Goal: Task Accomplishment & Management: Manage account settings

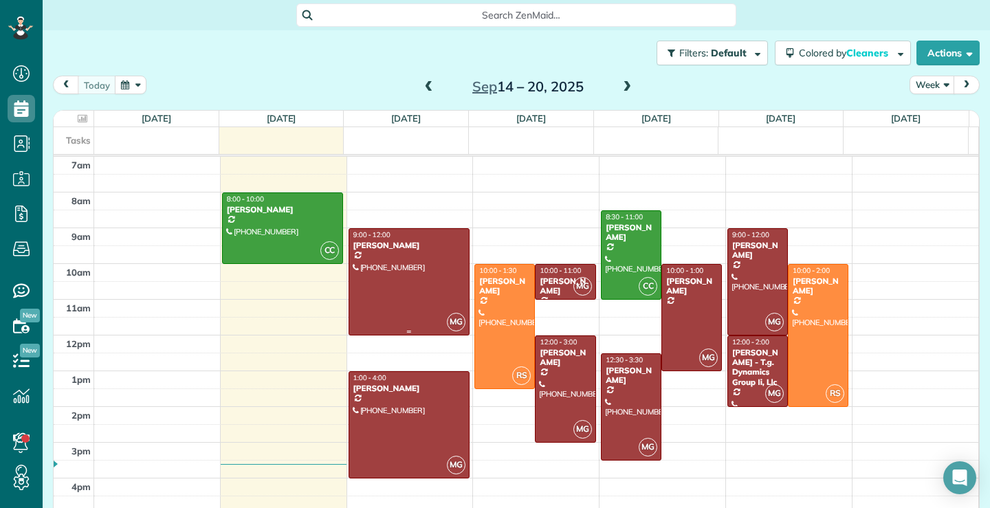
scroll to position [6, 6]
click at [625, 84] on span at bounding box center [626, 87] width 15 height 12
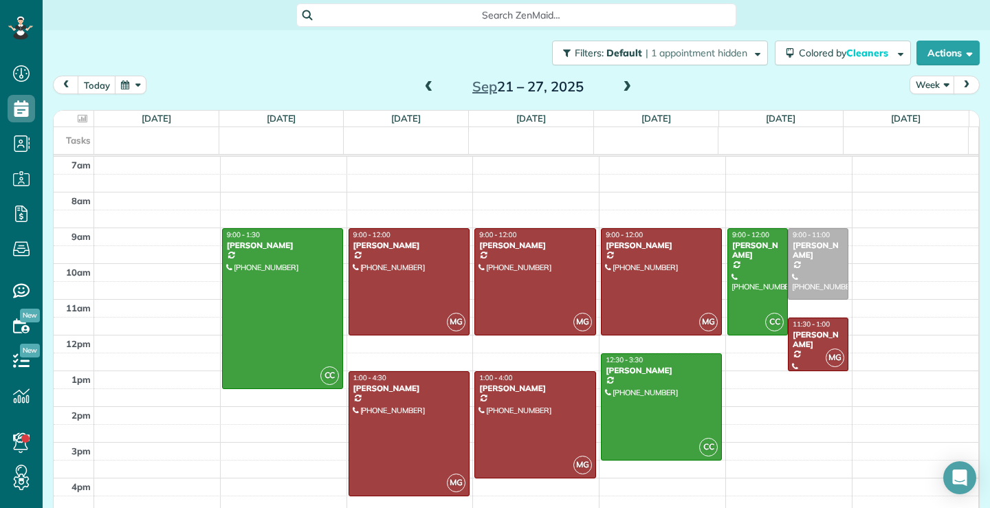
click at [422, 86] on span at bounding box center [428, 87] width 15 height 12
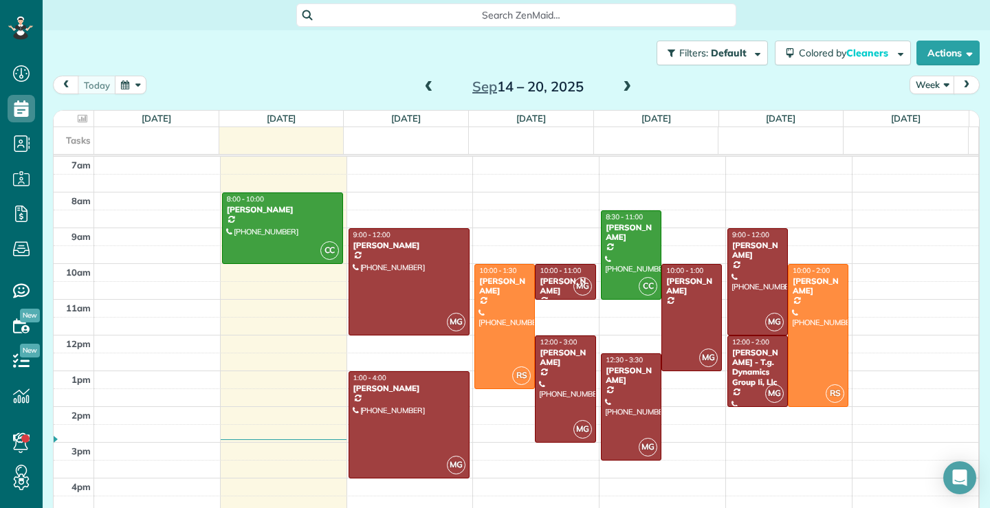
click at [621, 82] on span at bounding box center [626, 87] width 15 height 12
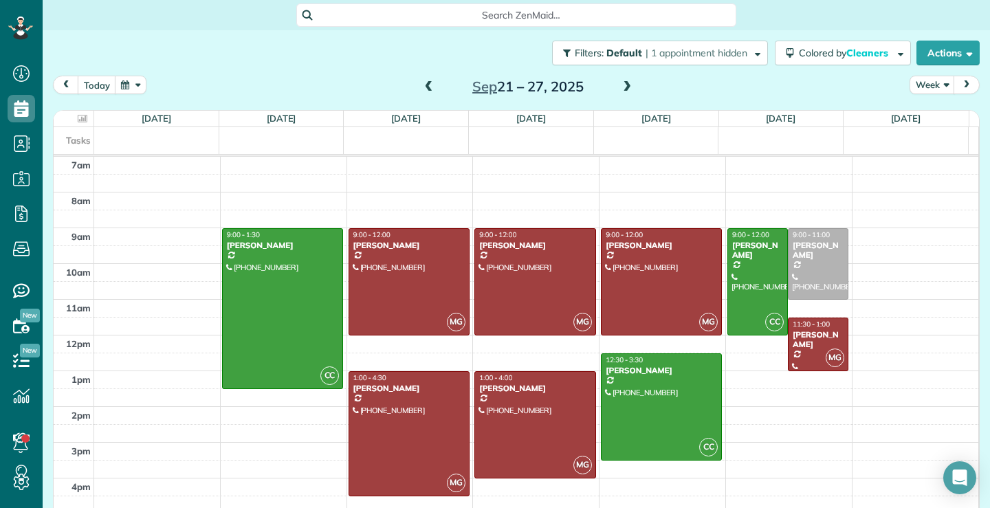
click at [621, 87] on span at bounding box center [626, 87] width 15 height 12
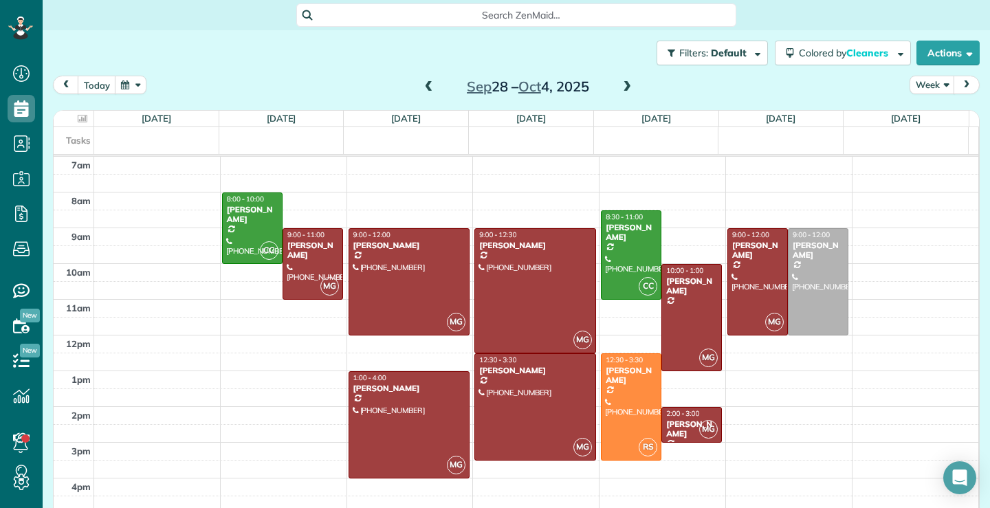
click at [424, 87] on span at bounding box center [428, 87] width 15 height 12
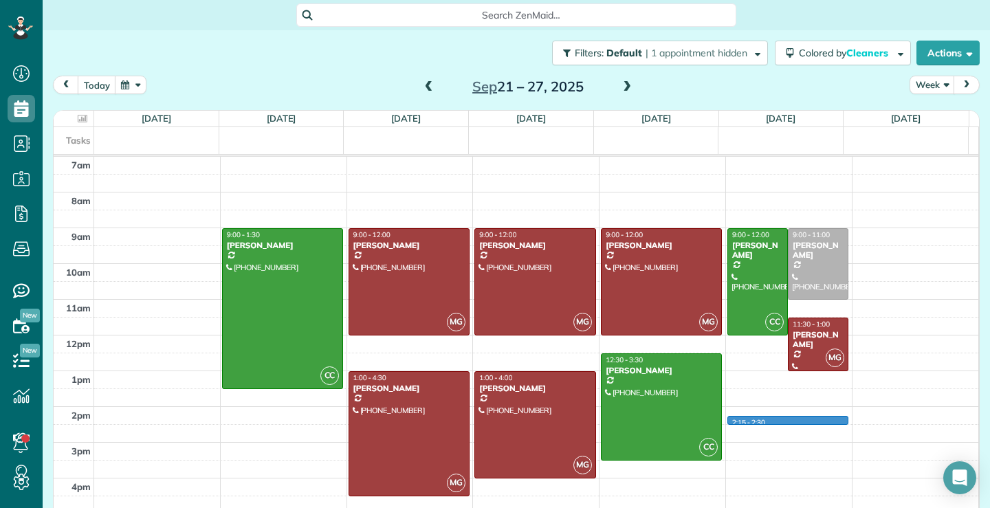
click at [788, 420] on div "7am 8am 9am 10am 11am 12pm 1pm 2pm 3pm 4pm 5pm CC 9:00 - 1:30 [PERSON_NAME] [PH…" at bounding box center [516, 353] width 924 height 392
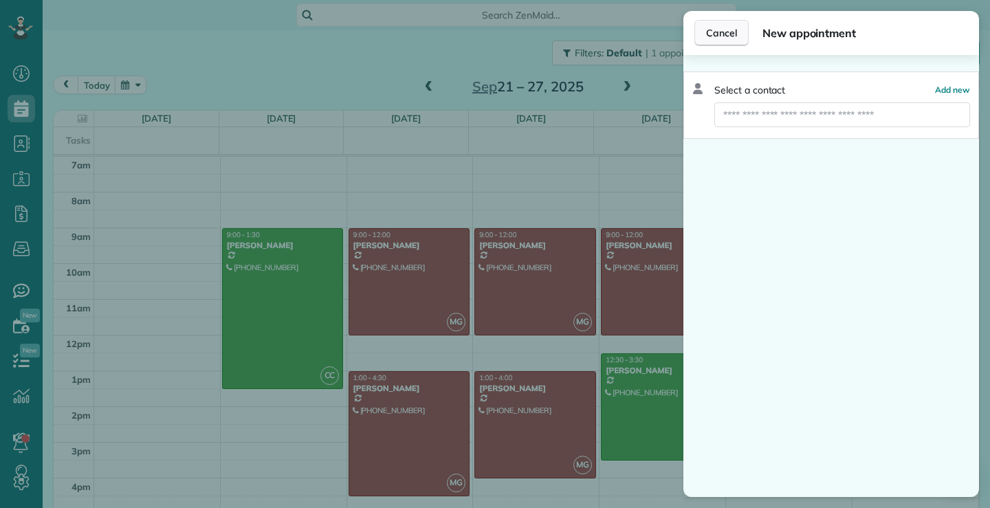
click at [726, 29] on span "Cancel" at bounding box center [721, 33] width 31 height 14
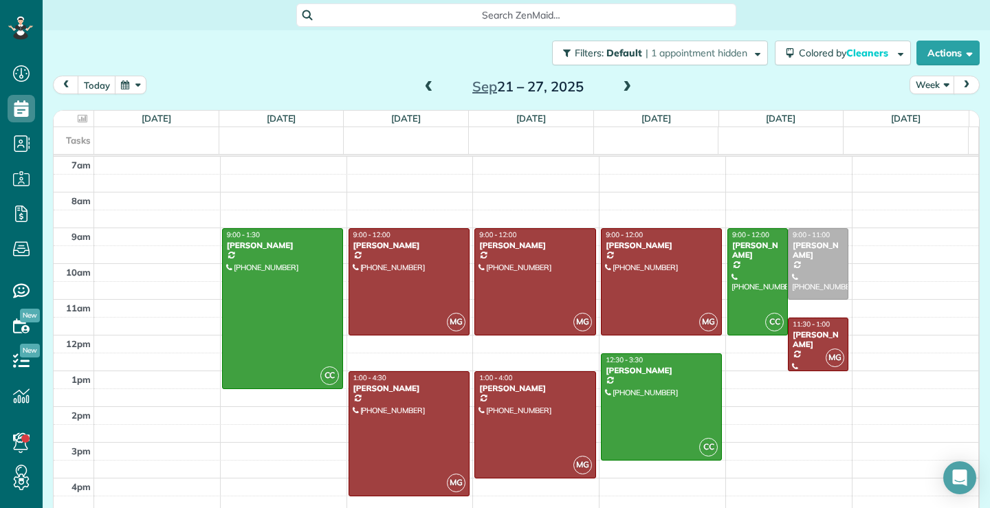
click at [623, 84] on span at bounding box center [626, 87] width 15 height 12
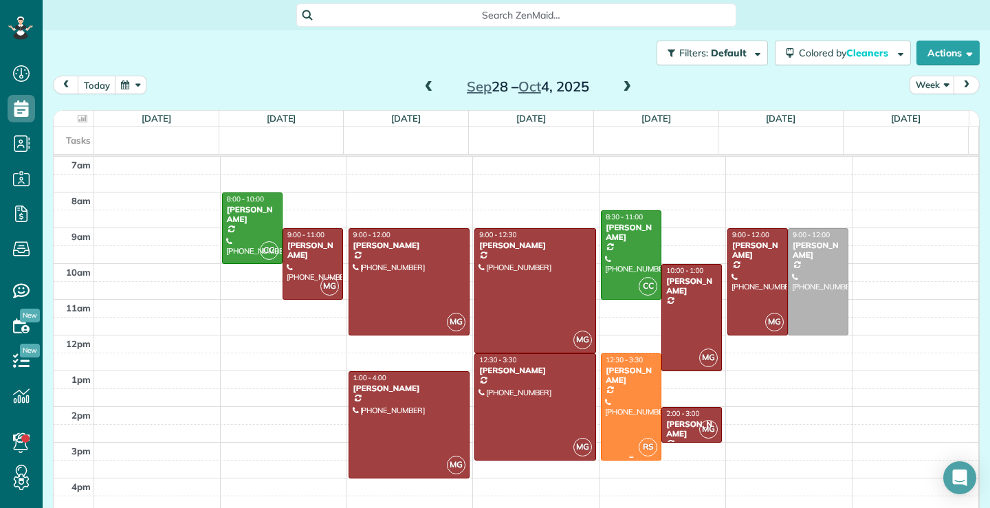
click at [611, 418] on div at bounding box center [630, 407] width 59 height 106
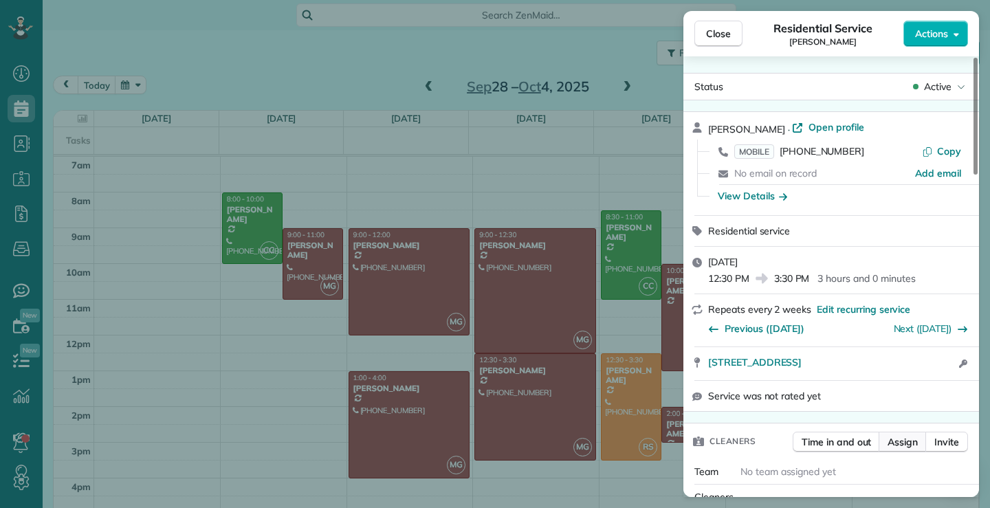
click at [915, 441] on span "Assign" at bounding box center [902, 442] width 30 height 14
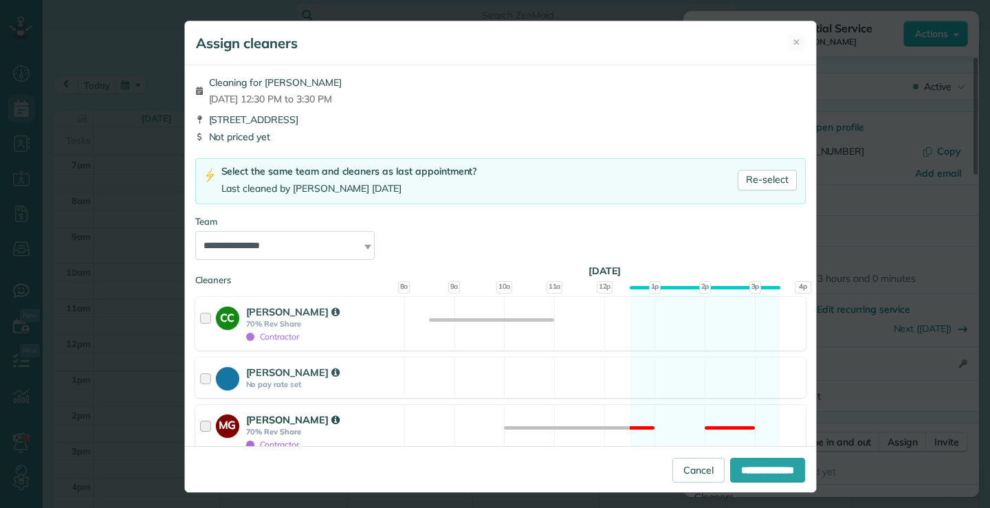
click at [201, 425] on div at bounding box center [208, 431] width 16 height 38
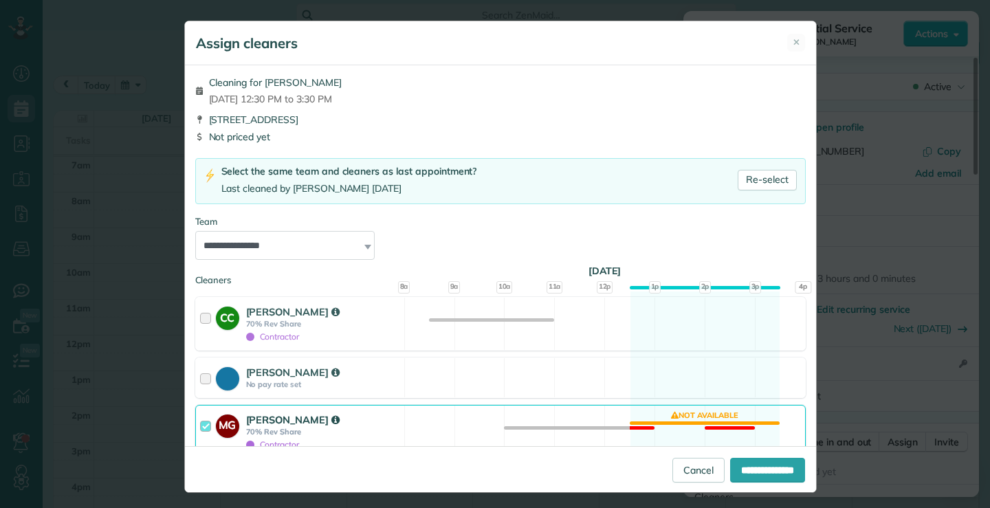
click at [203, 425] on div at bounding box center [208, 431] width 16 height 38
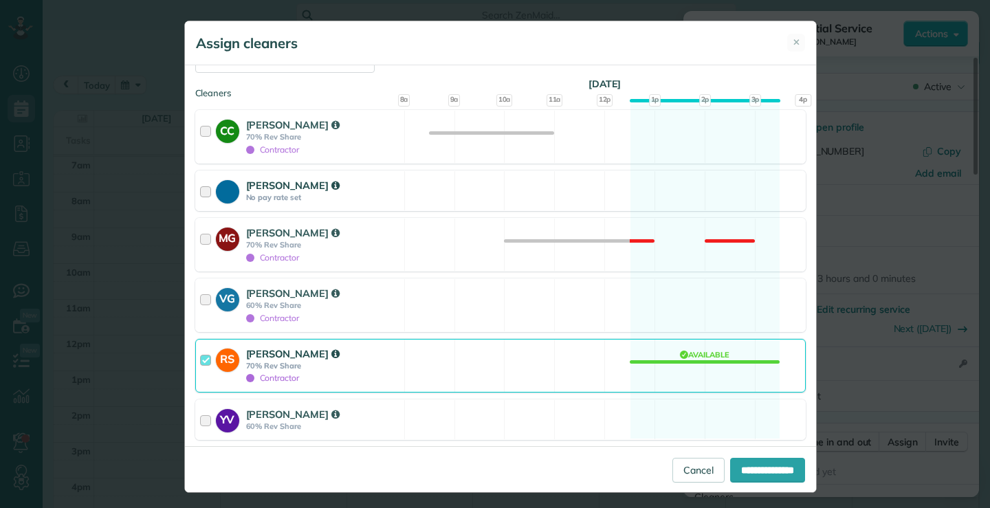
scroll to position [206, 0]
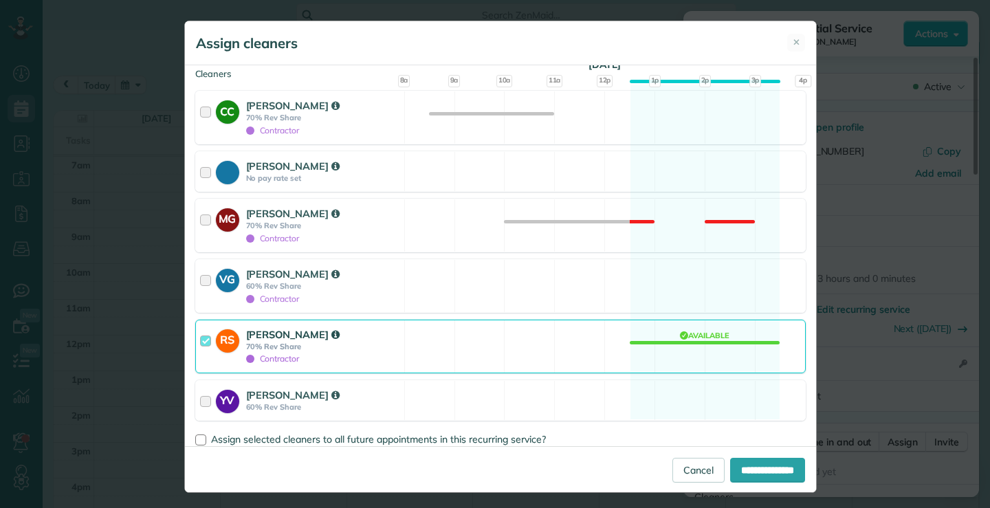
click at [204, 339] on div at bounding box center [208, 346] width 16 height 38
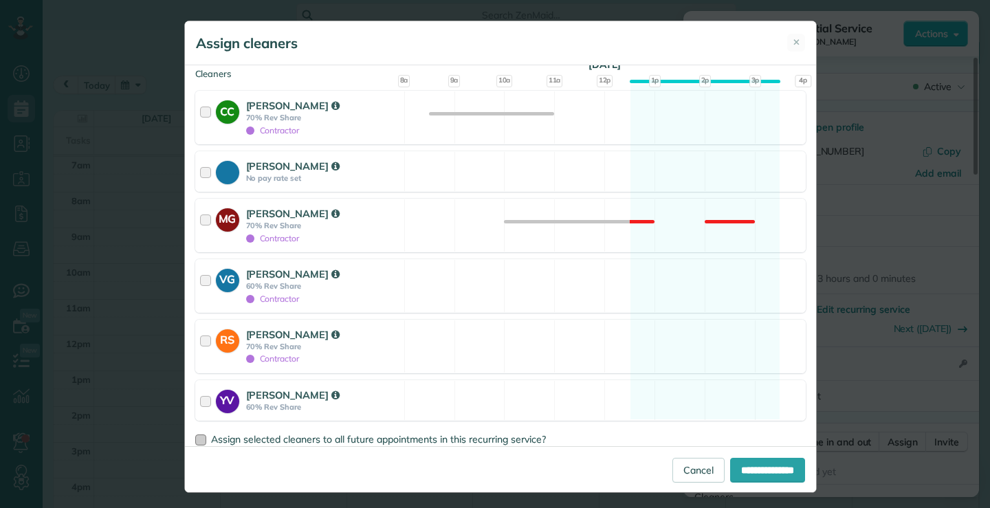
click at [197, 440] on div at bounding box center [200, 439] width 11 height 11
click at [757, 465] on input "**********" at bounding box center [767, 470] width 75 height 25
type input "**********"
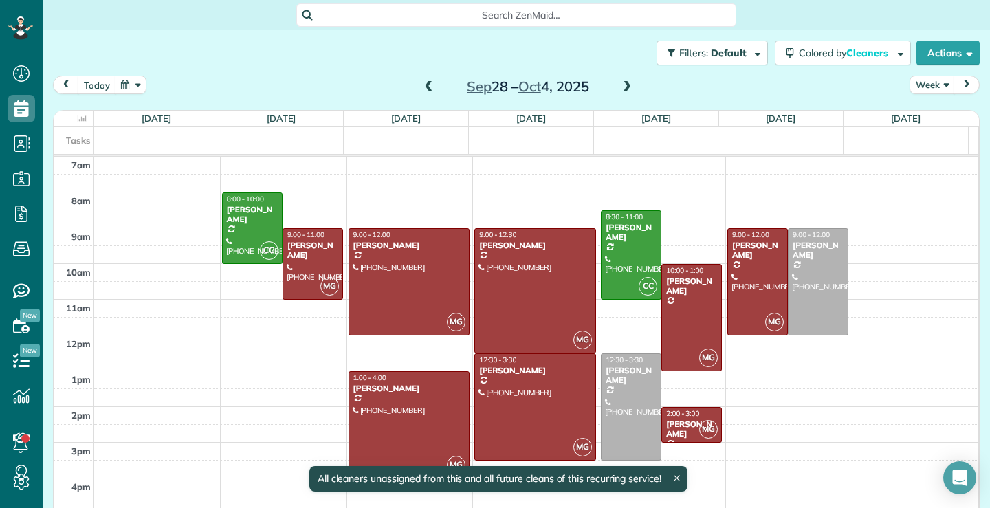
click at [426, 89] on span at bounding box center [428, 87] width 15 height 12
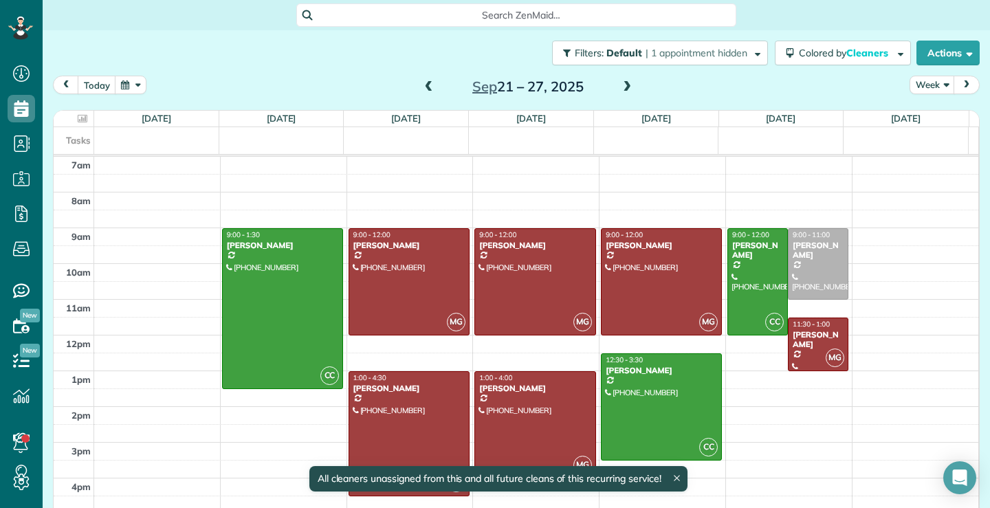
click at [426, 89] on span at bounding box center [428, 87] width 15 height 12
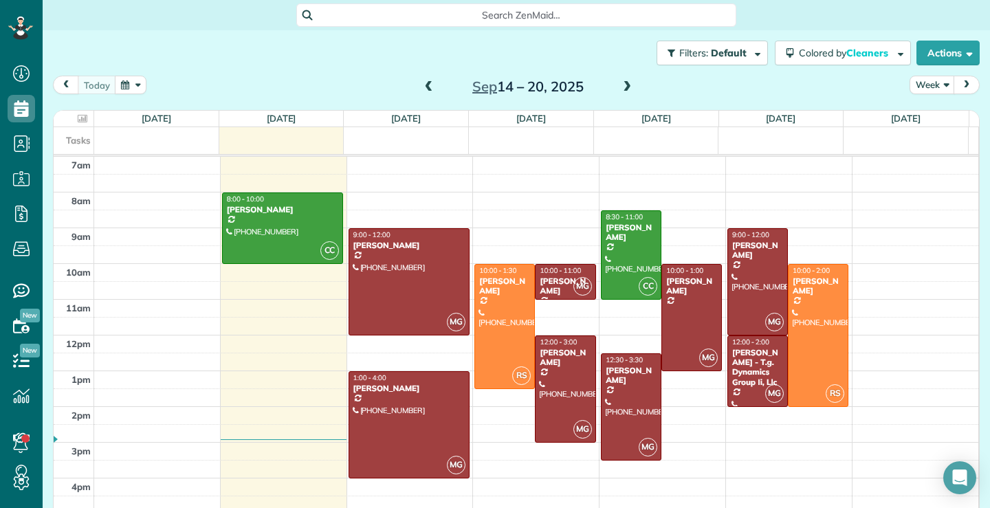
click at [620, 86] on span at bounding box center [626, 87] width 15 height 12
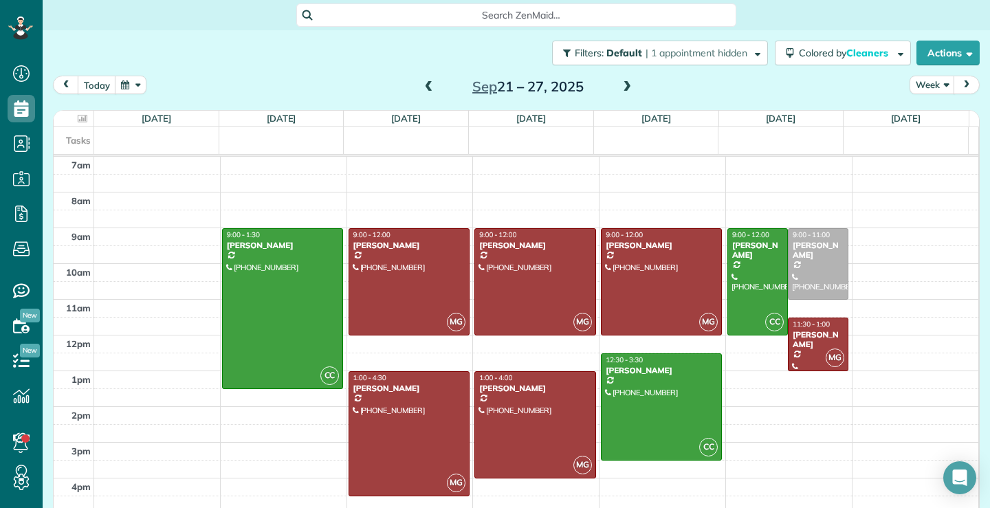
click at [426, 89] on span at bounding box center [428, 87] width 15 height 12
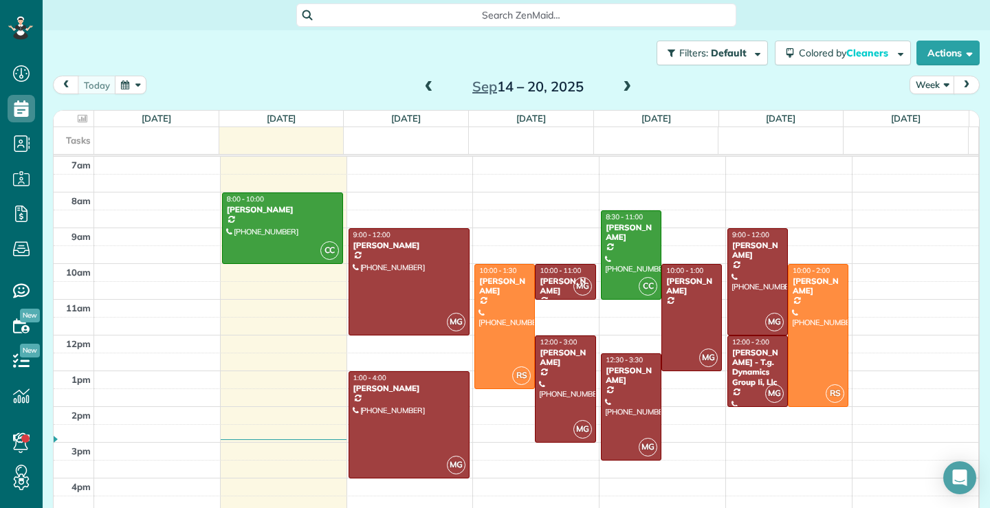
click at [427, 89] on span at bounding box center [428, 87] width 15 height 12
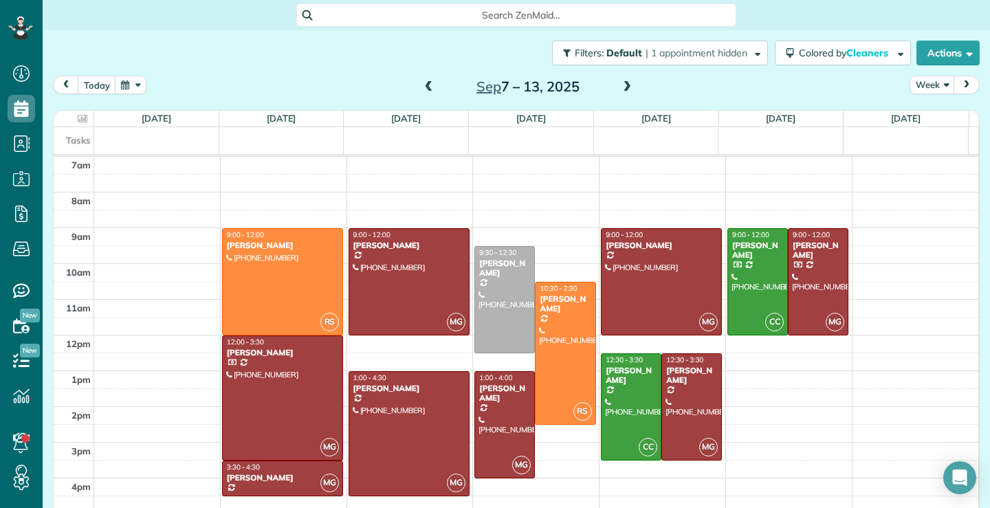
click at [621, 90] on span at bounding box center [626, 87] width 15 height 12
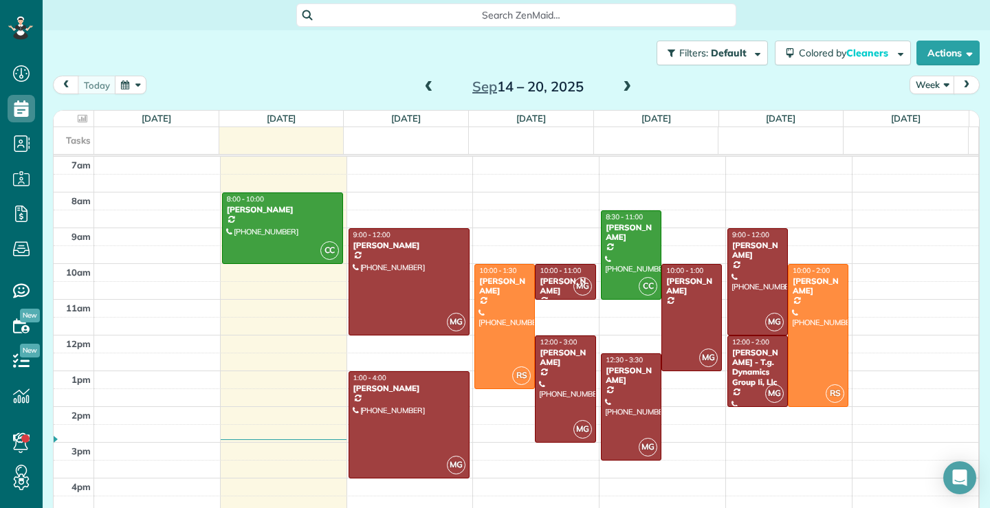
click at [621, 84] on span at bounding box center [626, 87] width 15 height 12
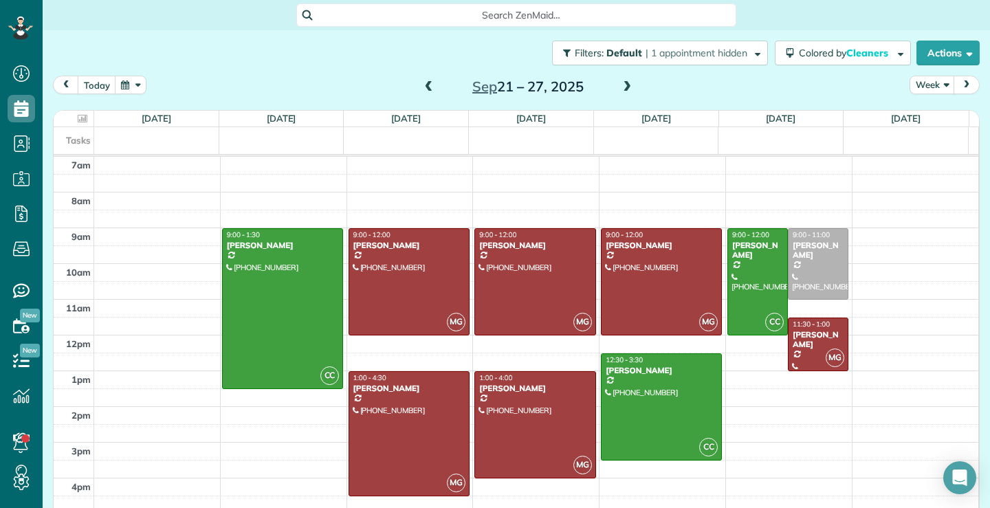
click at [423, 87] on span at bounding box center [428, 87] width 15 height 12
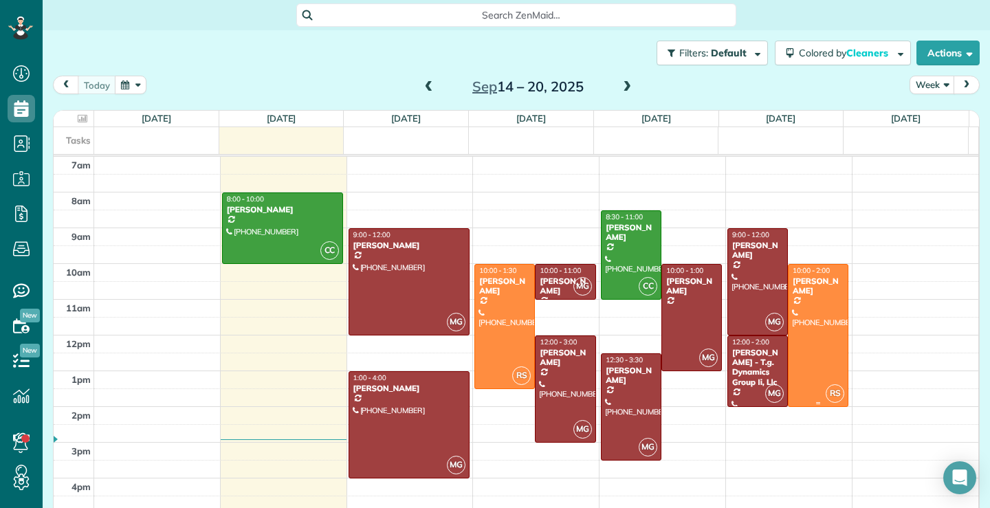
click at [788, 356] on div at bounding box center [817, 336] width 59 height 142
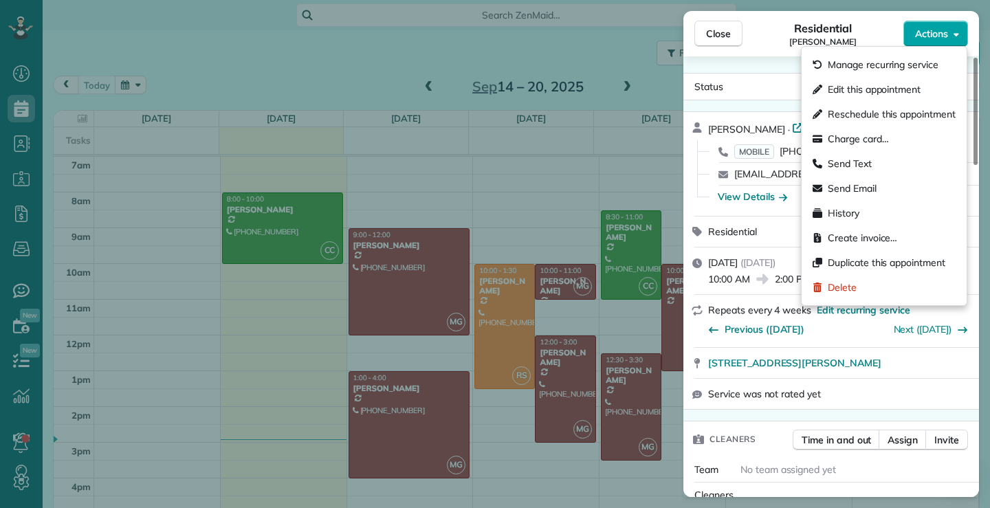
click at [957, 32] on icon "button" at bounding box center [955, 34] width 5 height 10
click at [883, 82] on span "Edit this appointment" at bounding box center [873, 89] width 93 height 14
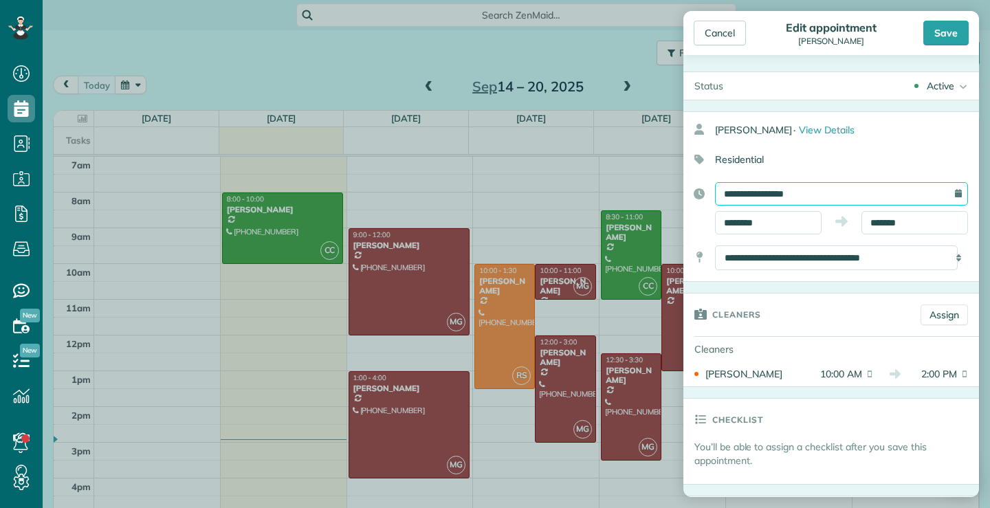
click at [827, 192] on input "**********" at bounding box center [841, 193] width 253 height 23
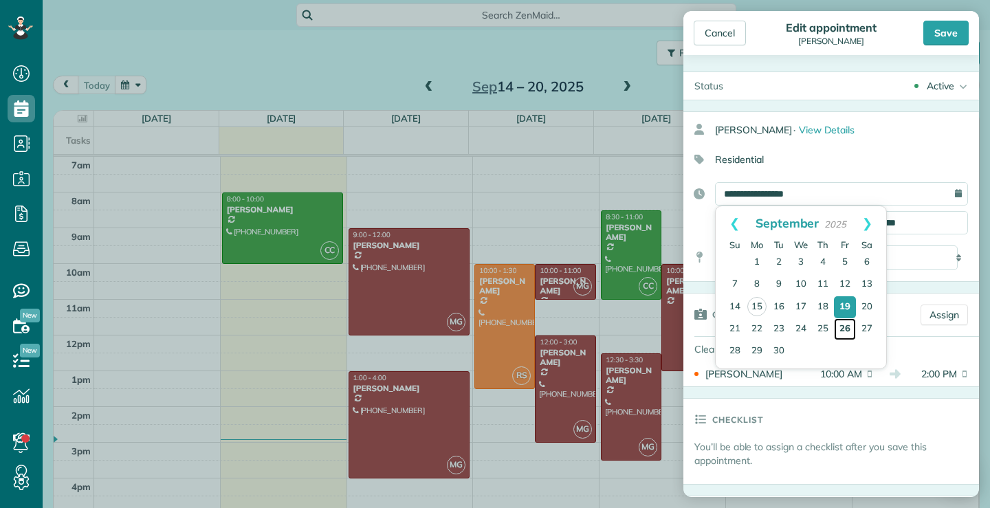
click at [847, 328] on link "26" at bounding box center [845, 329] width 22 height 22
type input "**********"
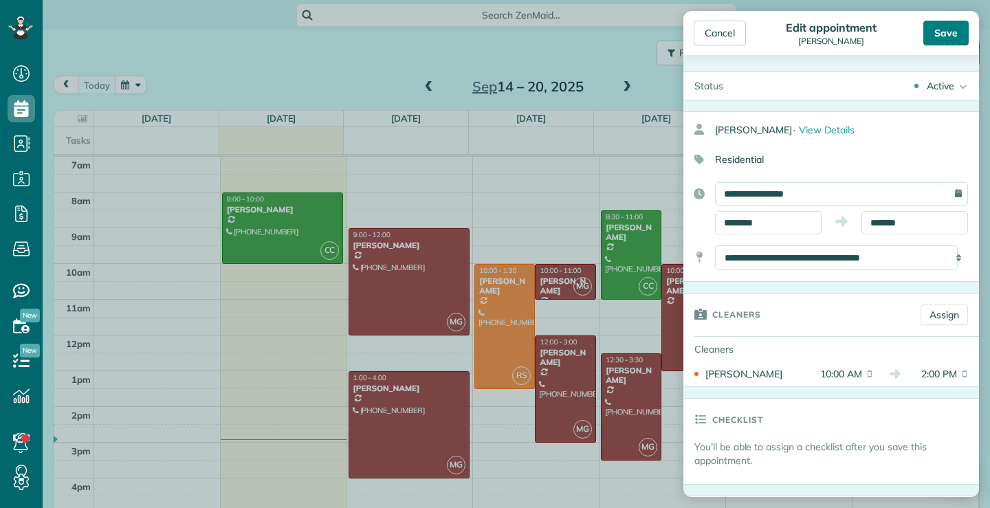
click at [959, 27] on div "Save" at bounding box center [945, 33] width 45 height 25
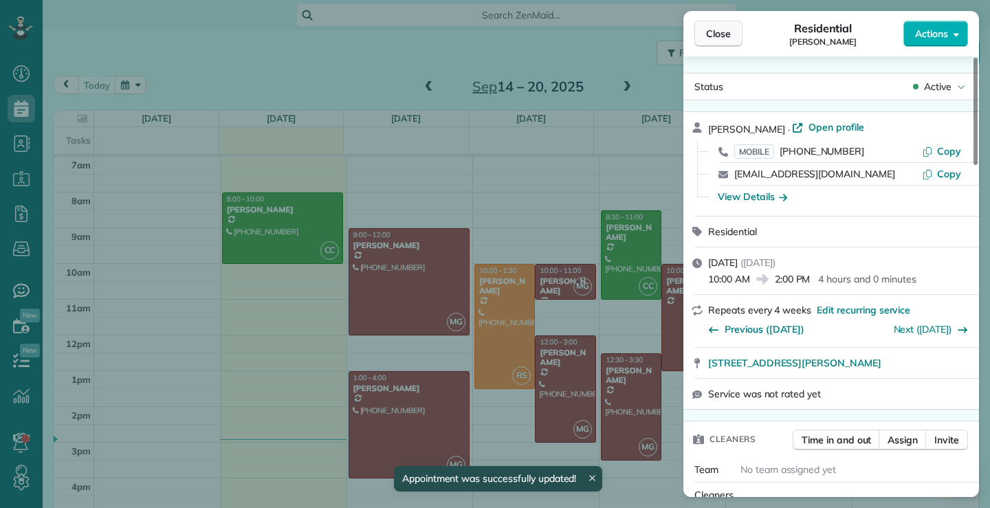
click at [735, 42] on button "Close" at bounding box center [718, 34] width 48 height 26
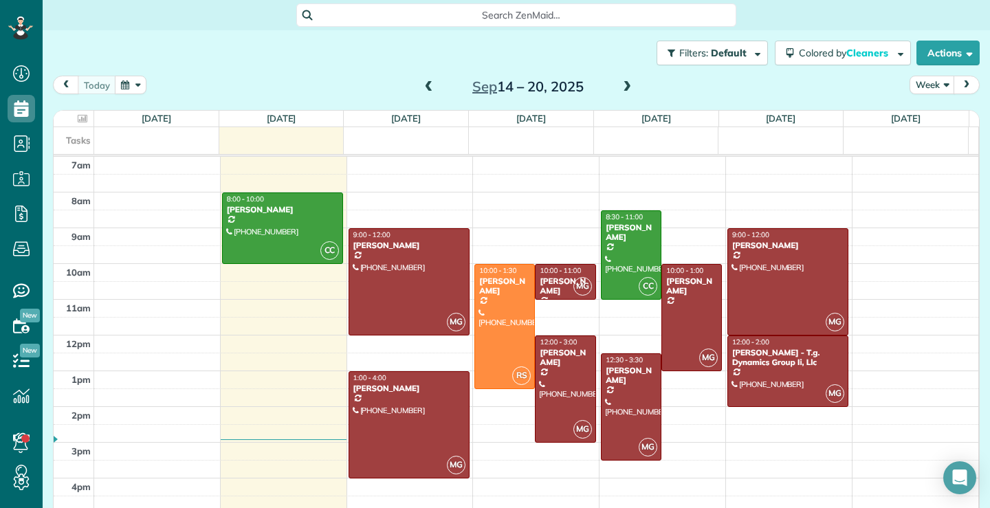
click at [625, 87] on span at bounding box center [626, 87] width 15 height 12
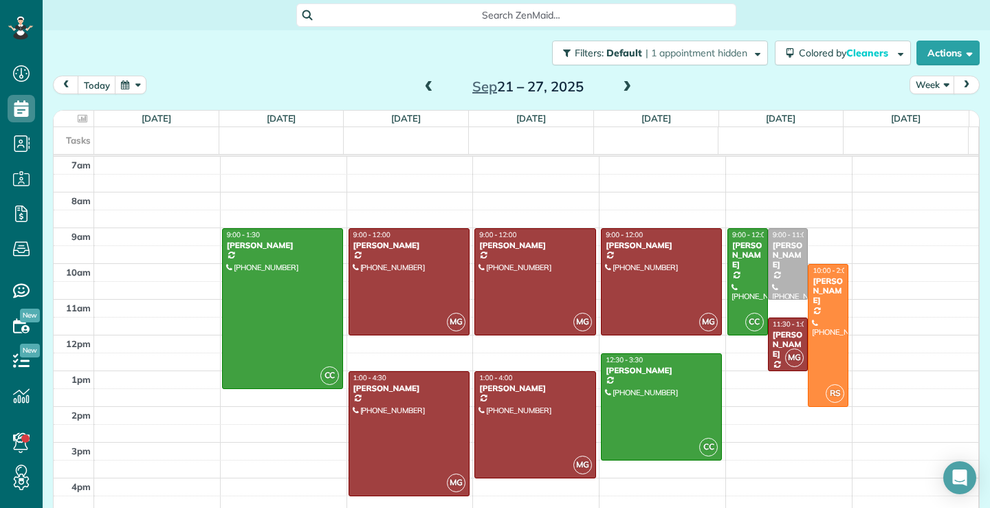
click at [424, 82] on span at bounding box center [428, 87] width 15 height 12
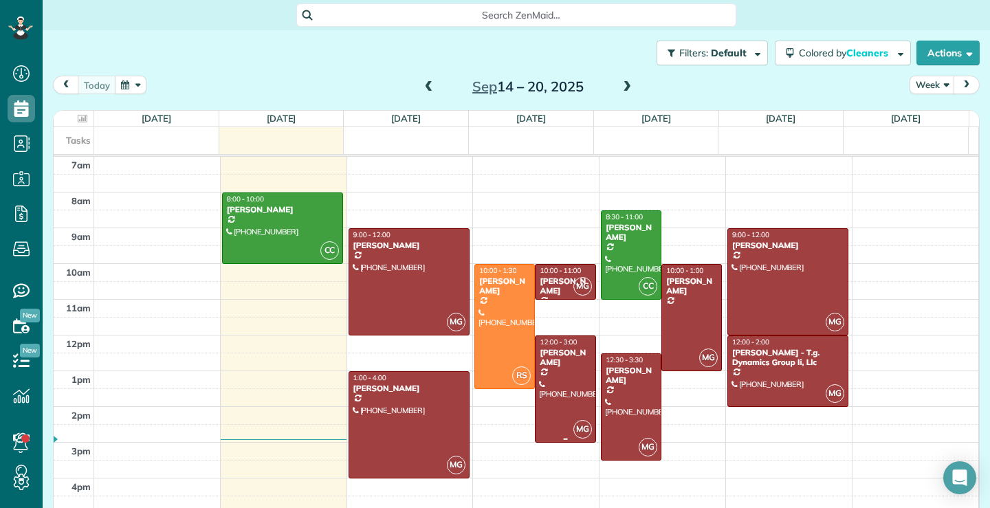
click at [550, 394] on div at bounding box center [564, 389] width 59 height 106
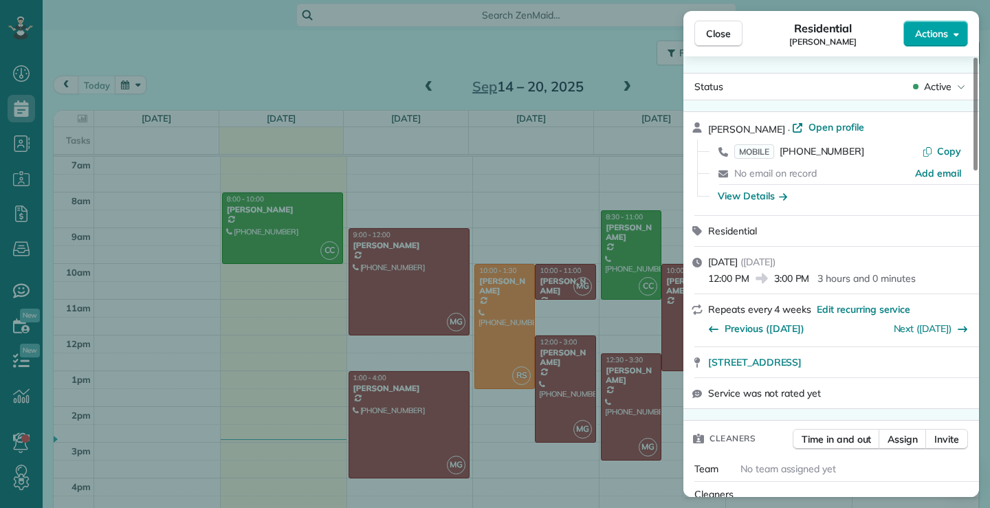
click at [957, 36] on icon "button" at bounding box center [955, 34] width 5 height 3
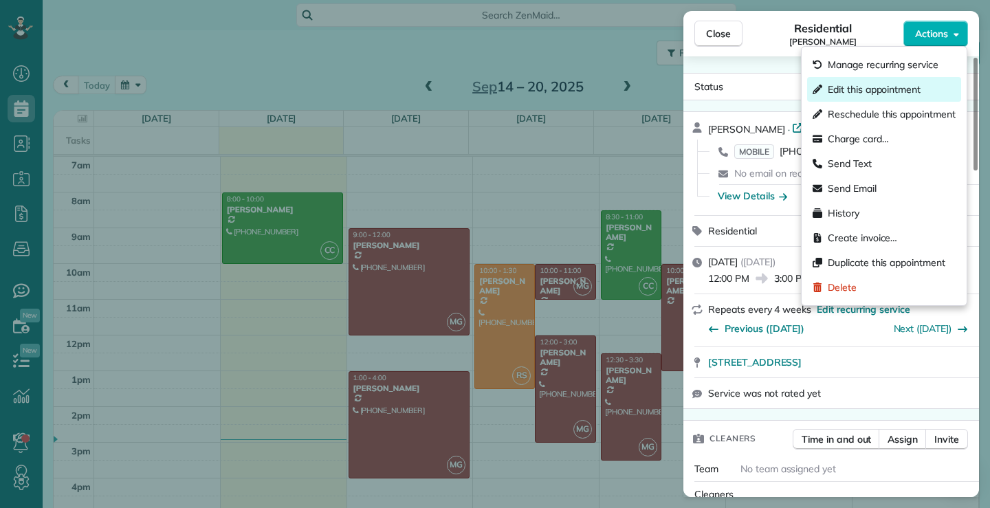
click at [862, 87] on span "Edit this appointment" at bounding box center [873, 89] width 93 height 14
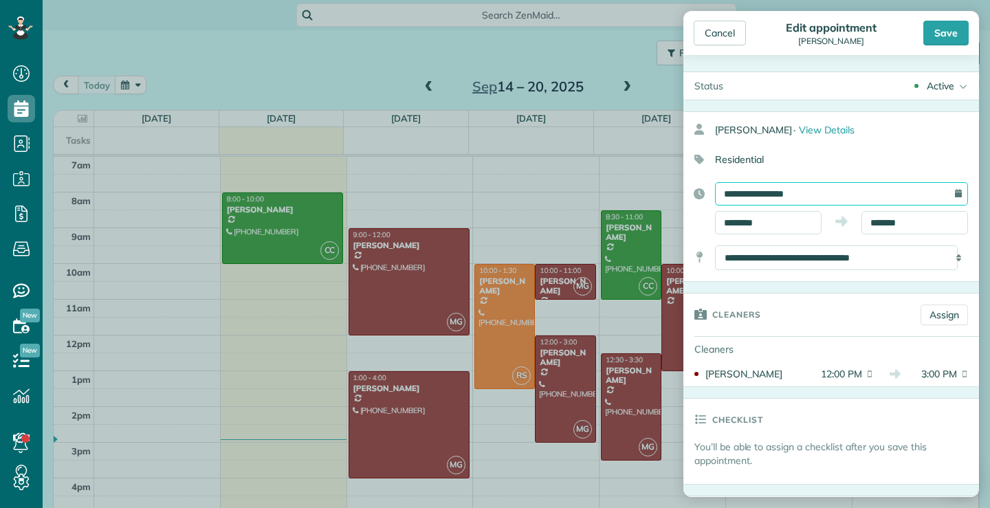
click at [829, 183] on input "**********" at bounding box center [841, 193] width 253 height 23
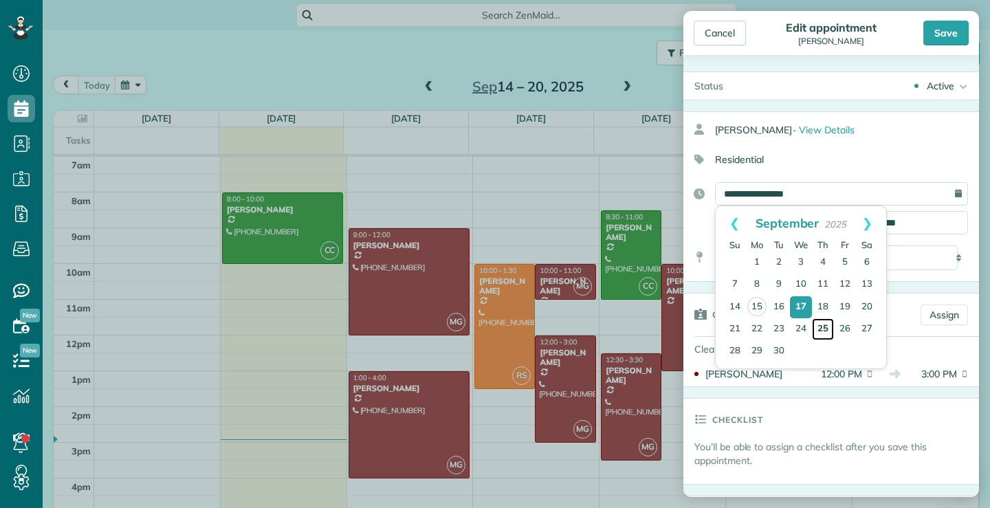
click at [821, 328] on link "25" at bounding box center [823, 329] width 22 height 22
type input "**********"
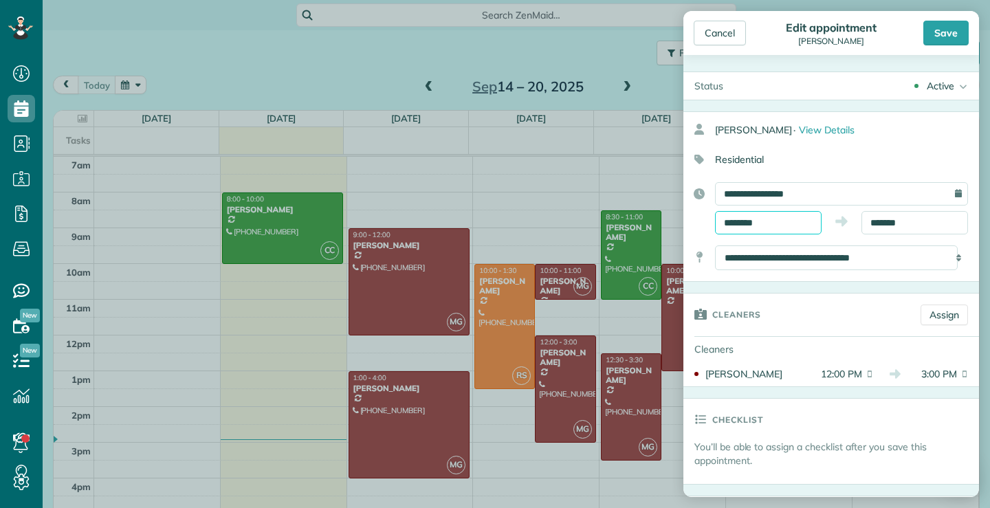
click at [790, 221] on input "********" at bounding box center [768, 222] width 107 height 23
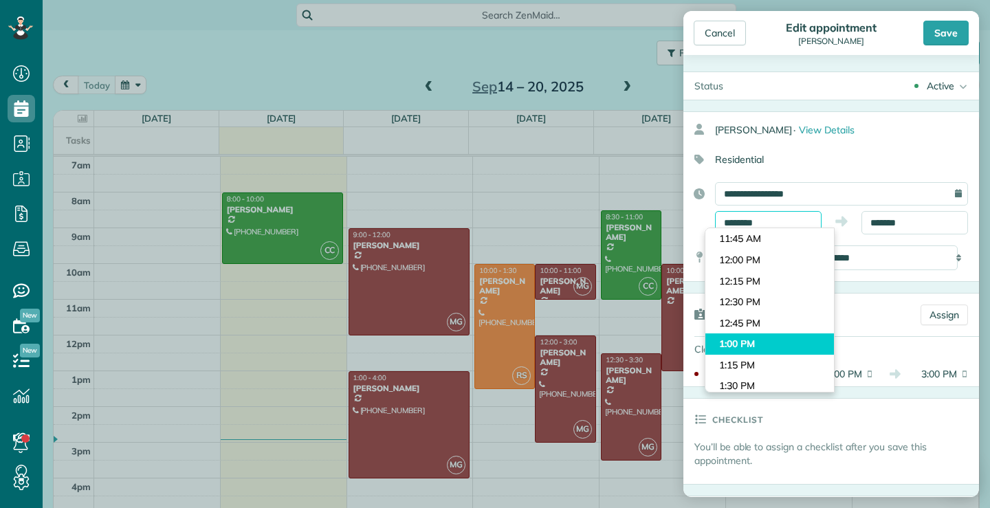
scroll to position [1034, 0]
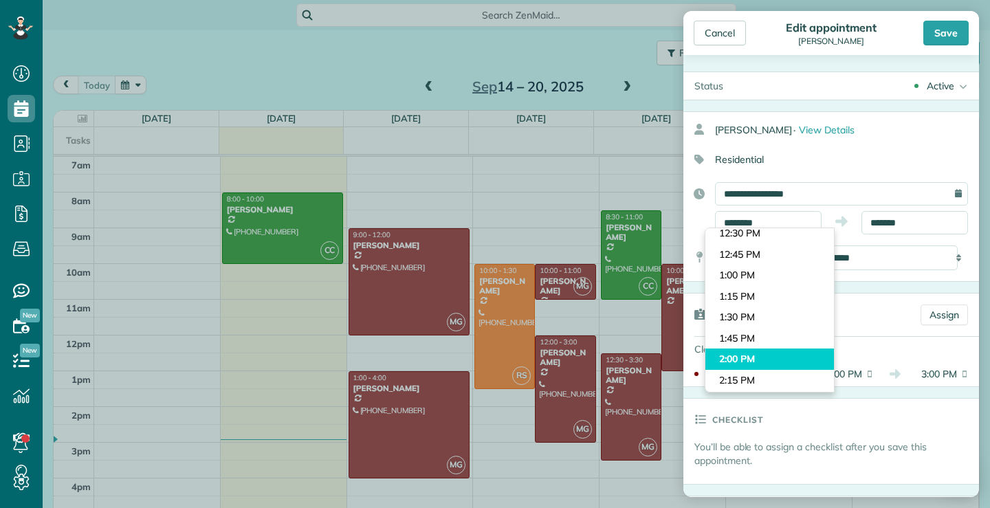
type input "*******"
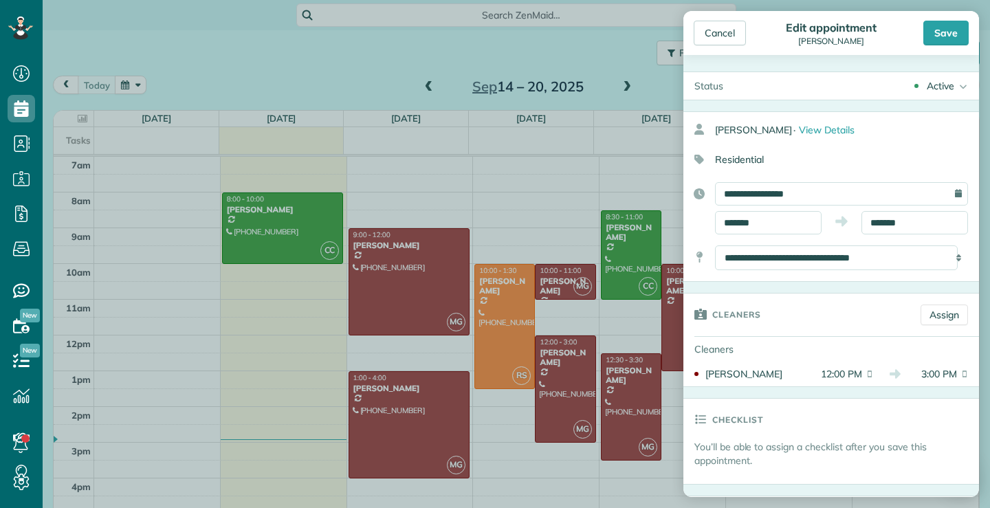
click at [747, 359] on body "Dashboard Scheduling Calendar View List View Dispatch View - Weekly scheduling …" at bounding box center [495, 254] width 990 height 508
click at [922, 220] on input "*******" at bounding box center [914, 222] width 107 height 23
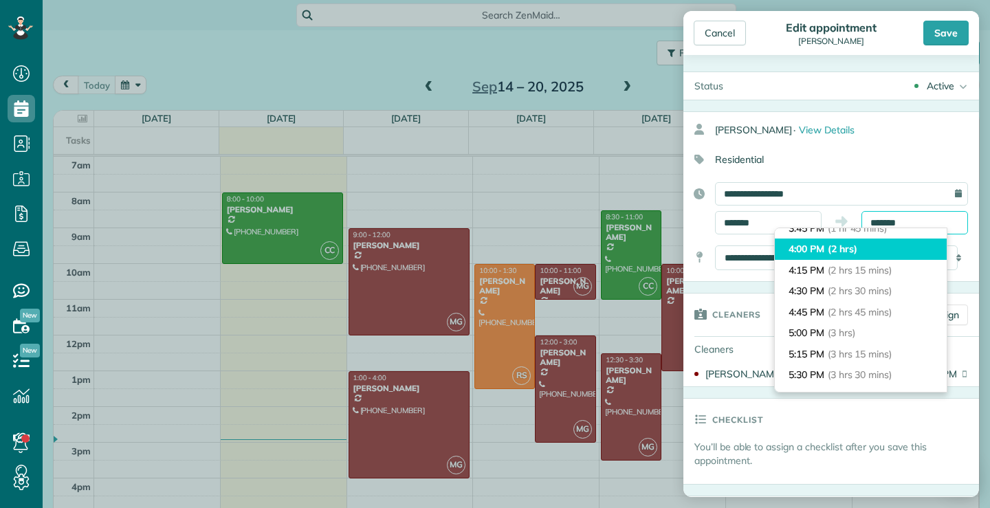
scroll to position [201, 0]
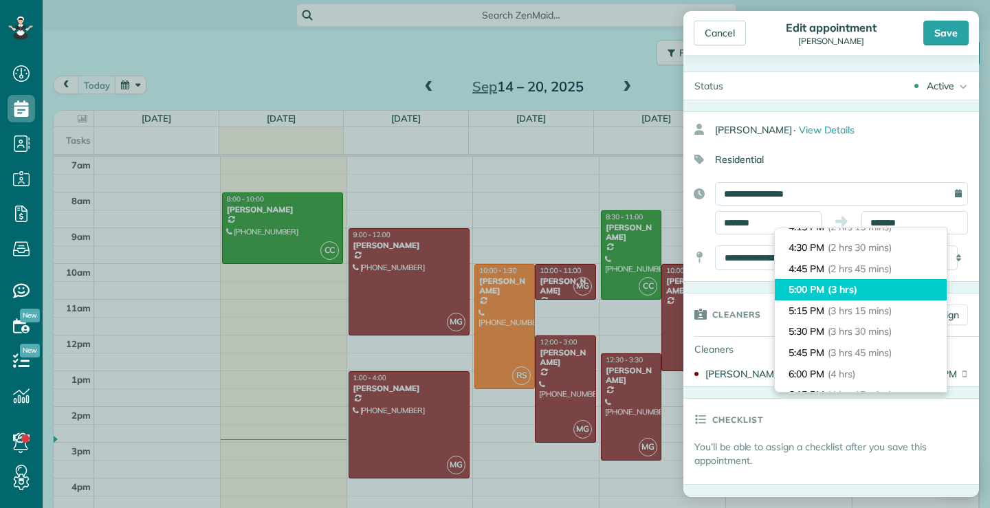
type input "*******"
click at [851, 287] on span "(3 hrs)" at bounding box center [842, 289] width 30 height 12
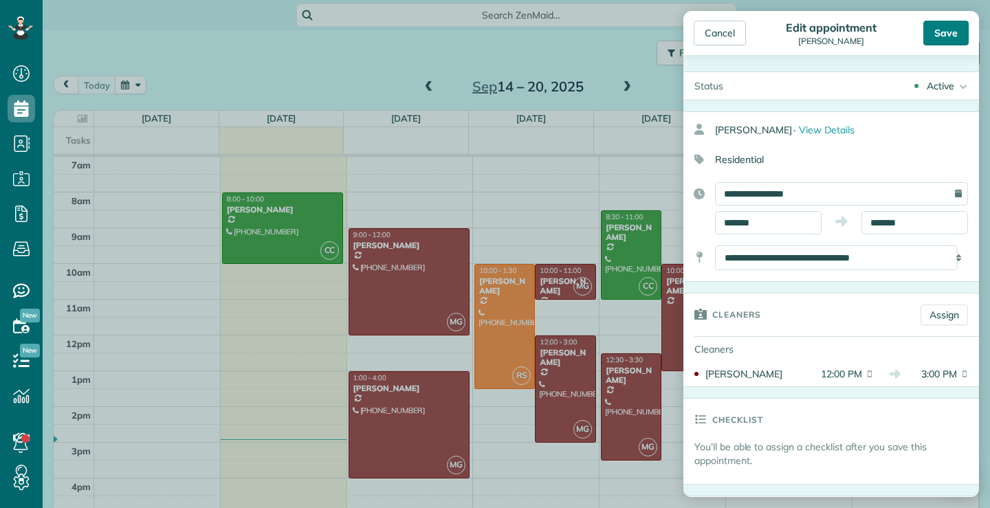
click at [962, 36] on div "Save" at bounding box center [945, 33] width 45 height 25
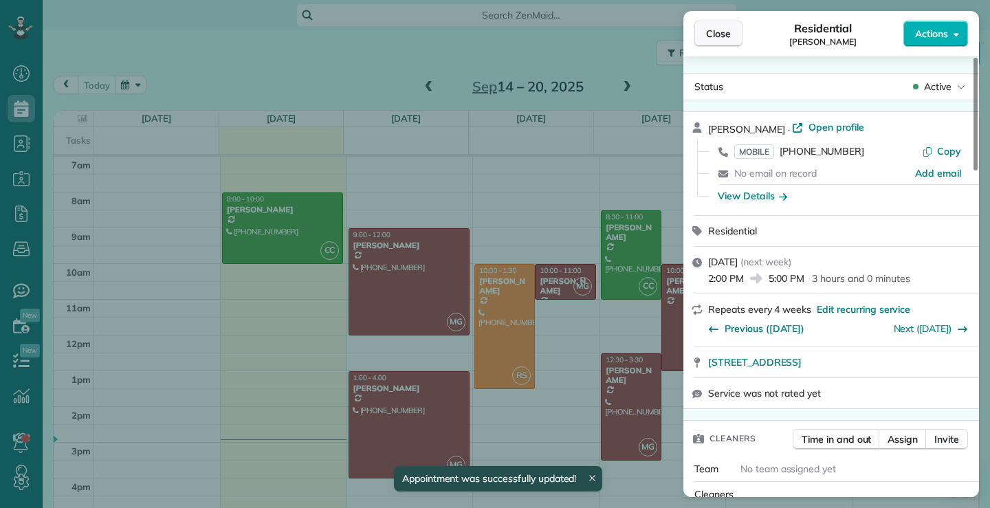
click at [733, 30] on button "Close" at bounding box center [718, 34] width 48 height 26
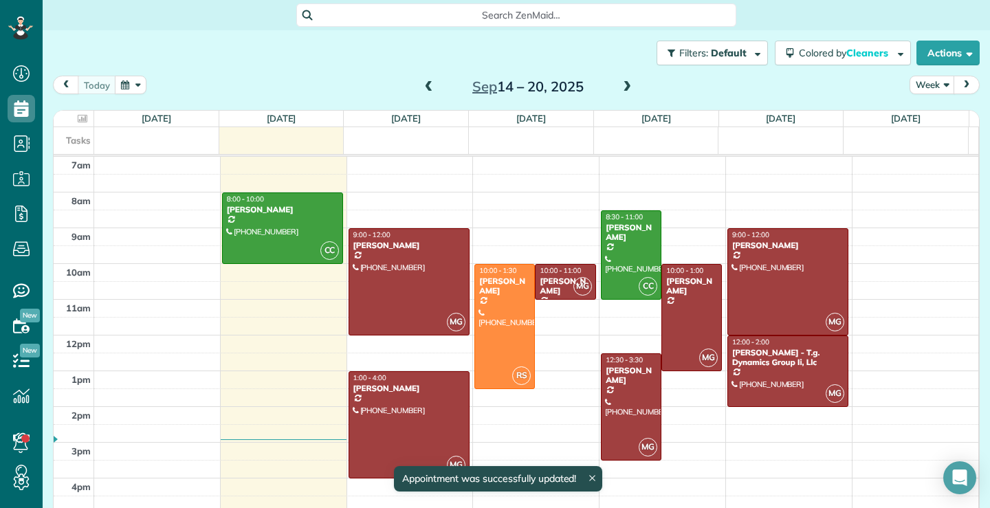
click at [621, 85] on span at bounding box center [626, 87] width 15 height 12
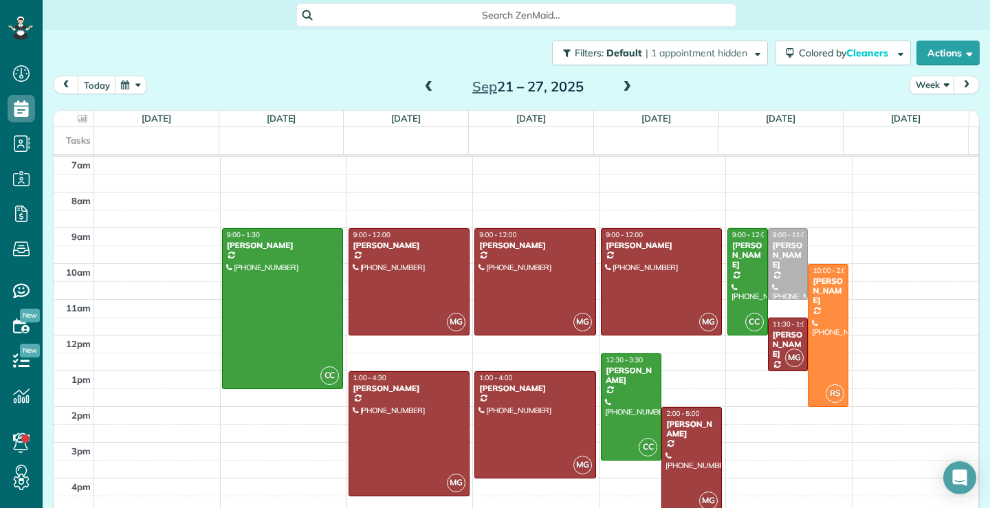
click at [421, 89] on span at bounding box center [428, 87] width 15 height 12
